Goal: Find specific page/section: Find specific page/section

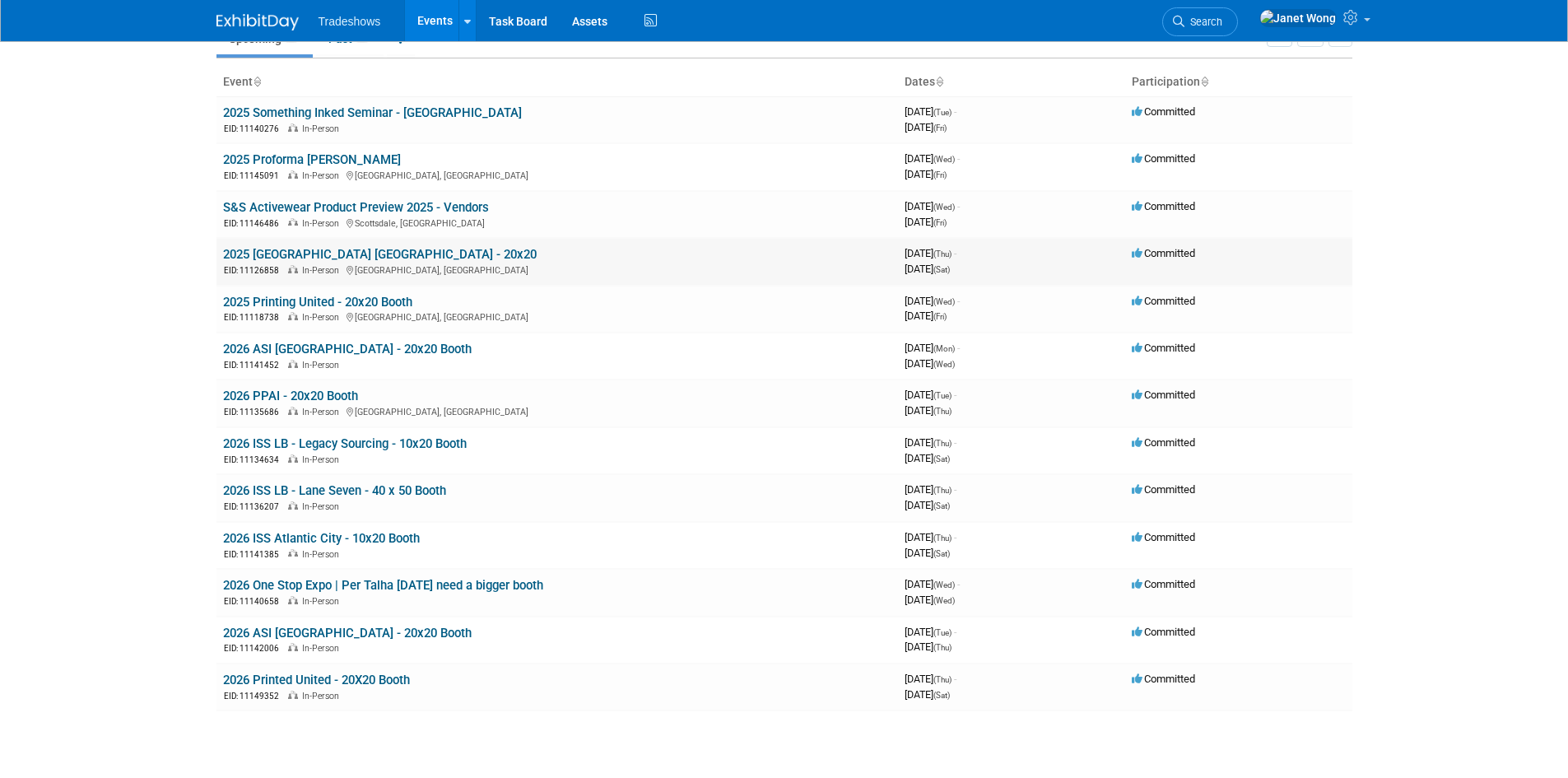
click at [328, 252] on link "2025 [GEOGRAPHIC_DATA] [GEOGRAPHIC_DATA] - 20x20" at bounding box center [380, 254] width 314 height 15
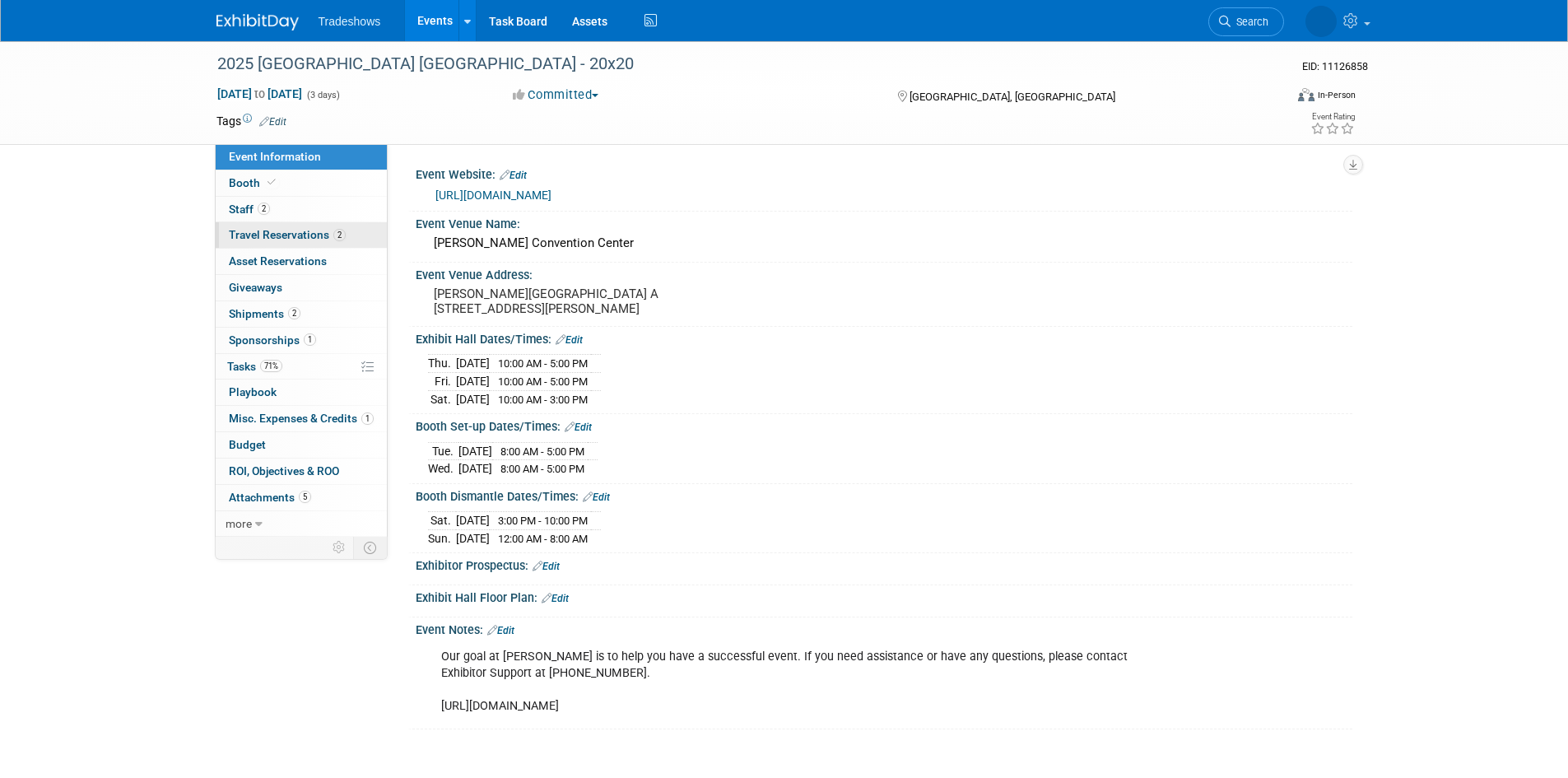
click at [268, 234] on span "Travel Reservations 2" at bounding box center [287, 234] width 117 height 13
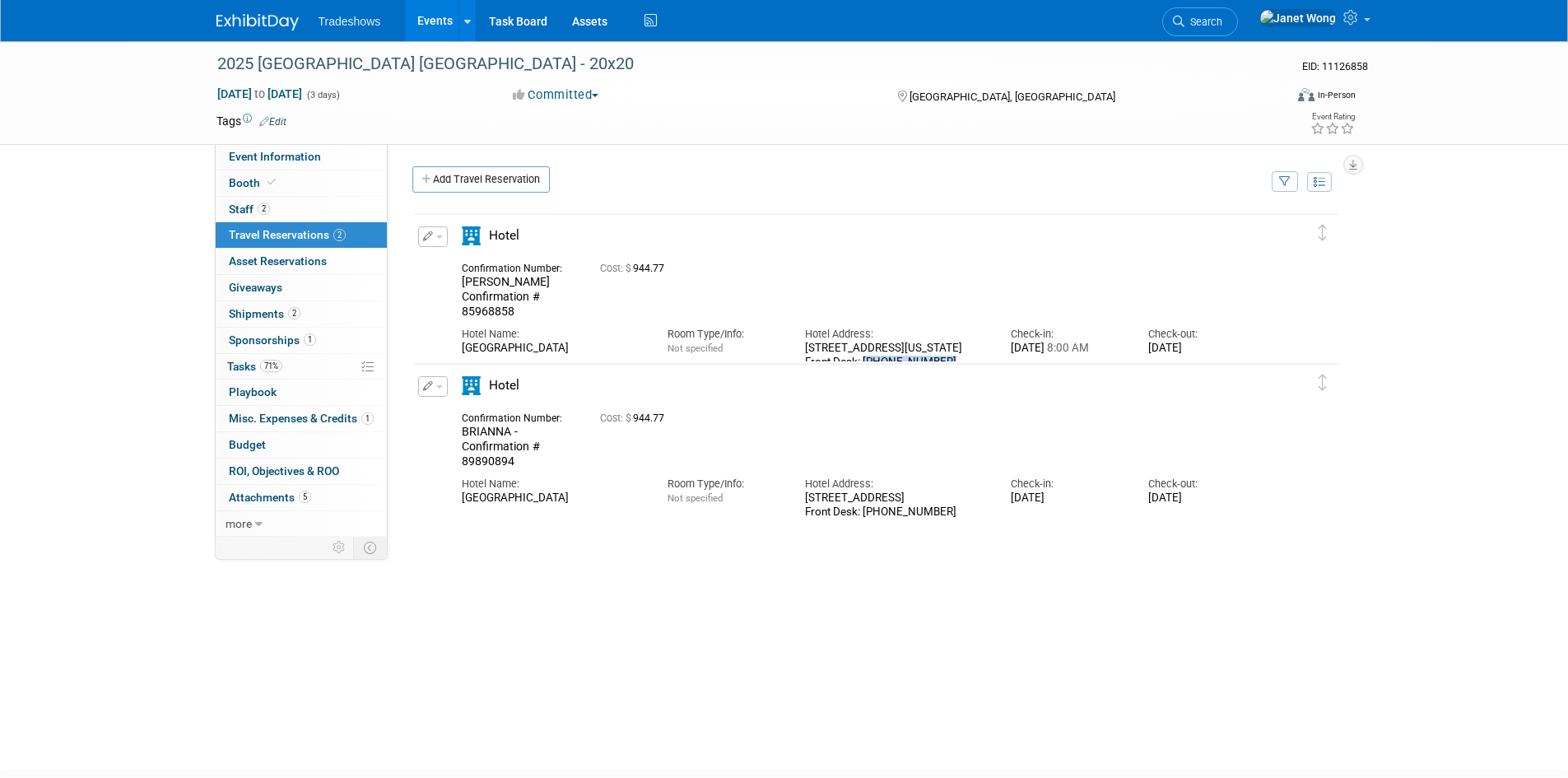
drag, startPoint x: 942, startPoint y: 352, endPoint x: 862, endPoint y: 342, distance: 80.6
click at [862, 342] on div "1015 Elm Street, Dallas, Texas 75202 Front Desk: 1-214-742-5678" at bounding box center [896, 355] width 181 height 28
click at [981, 430] on div "Confirmation Number: BRIANNA - Confirmation # 89890894 Cost: $ 944.77" at bounding box center [861, 438] width 825 height 61
